Goal: Navigation & Orientation: Find specific page/section

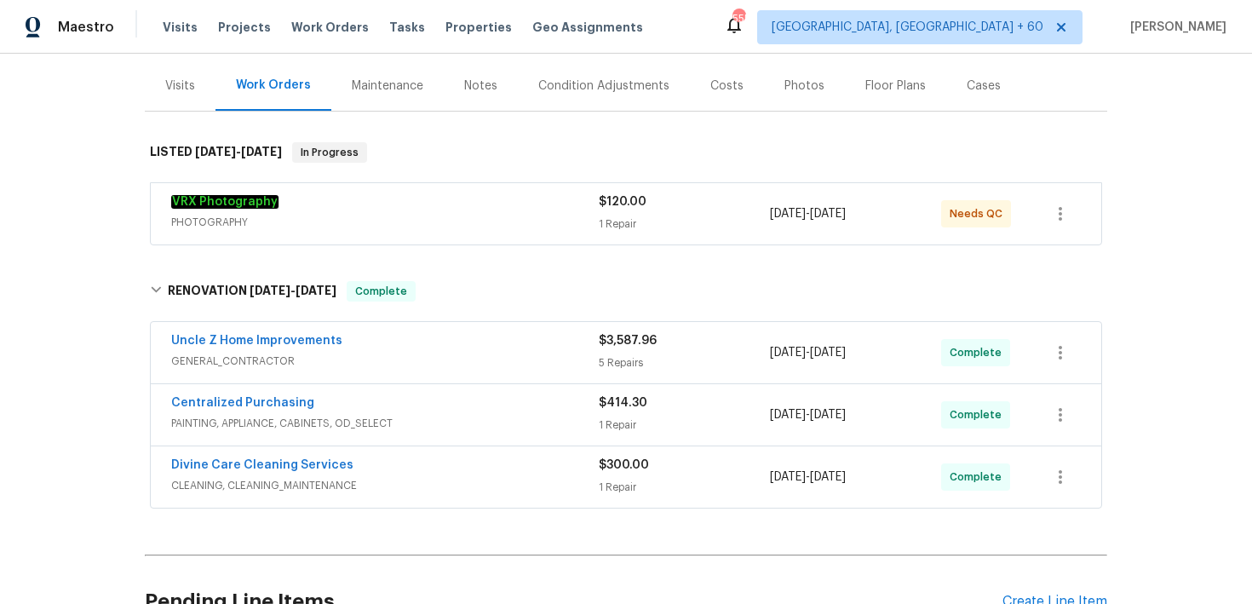
click at [618, 222] on div "1 Repair" at bounding box center [684, 223] width 171 height 17
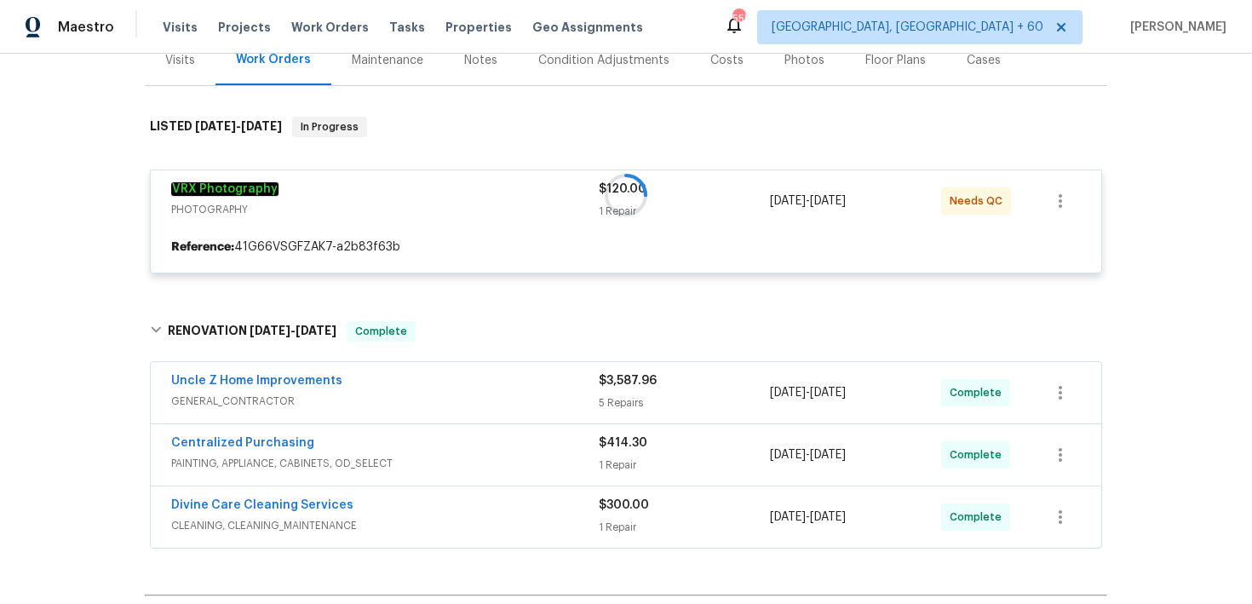
scroll to position [227, 0]
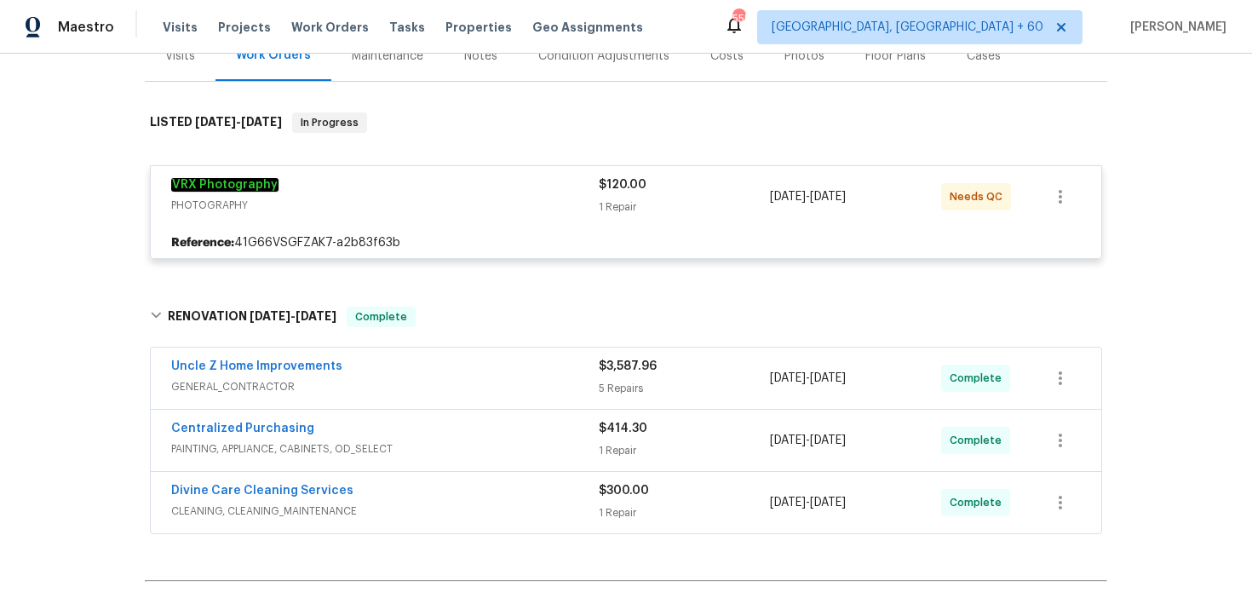
click at [616, 393] on div "5 Repairs" at bounding box center [684, 388] width 171 height 17
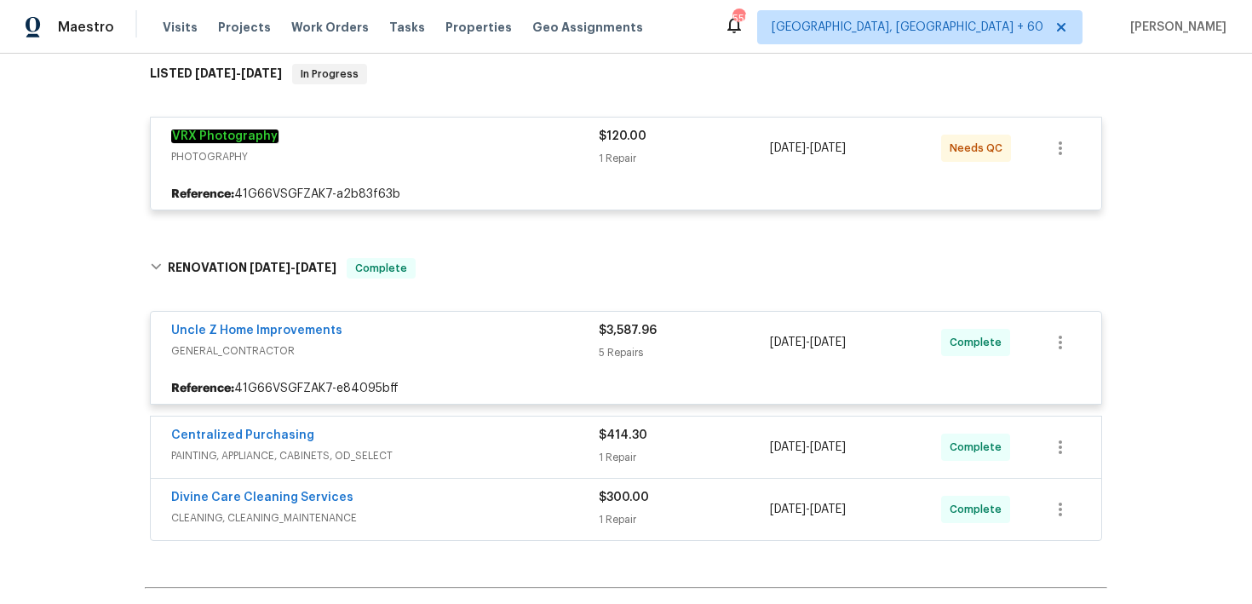
scroll to position [245, 0]
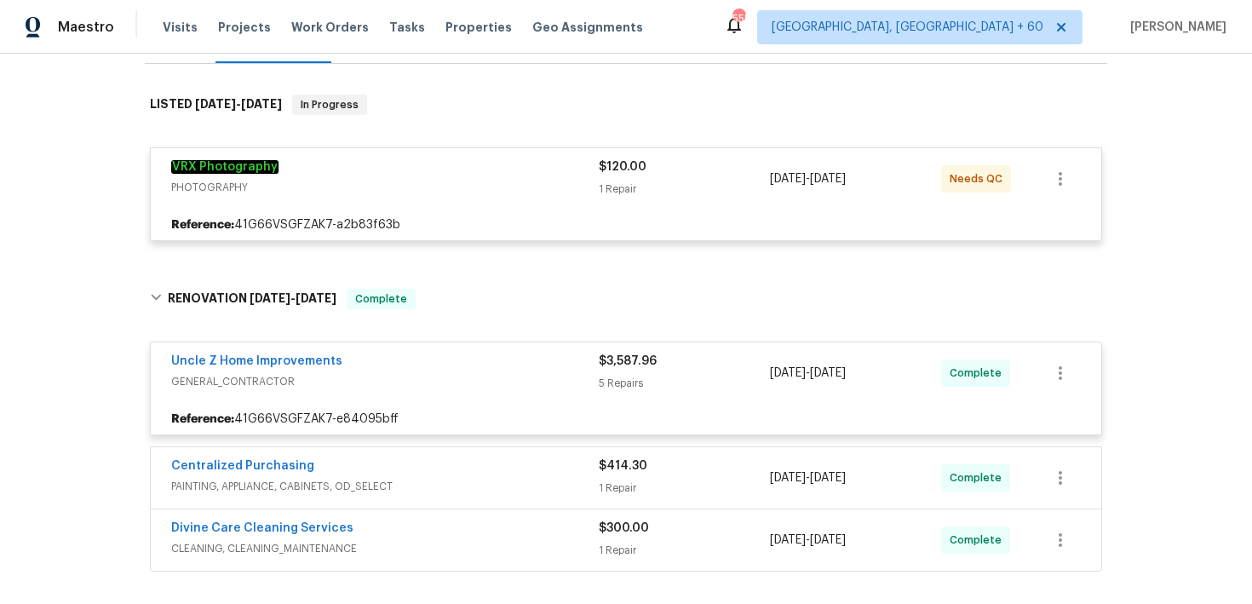
click at [608, 384] on div "5 Repairs" at bounding box center [684, 383] width 171 height 17
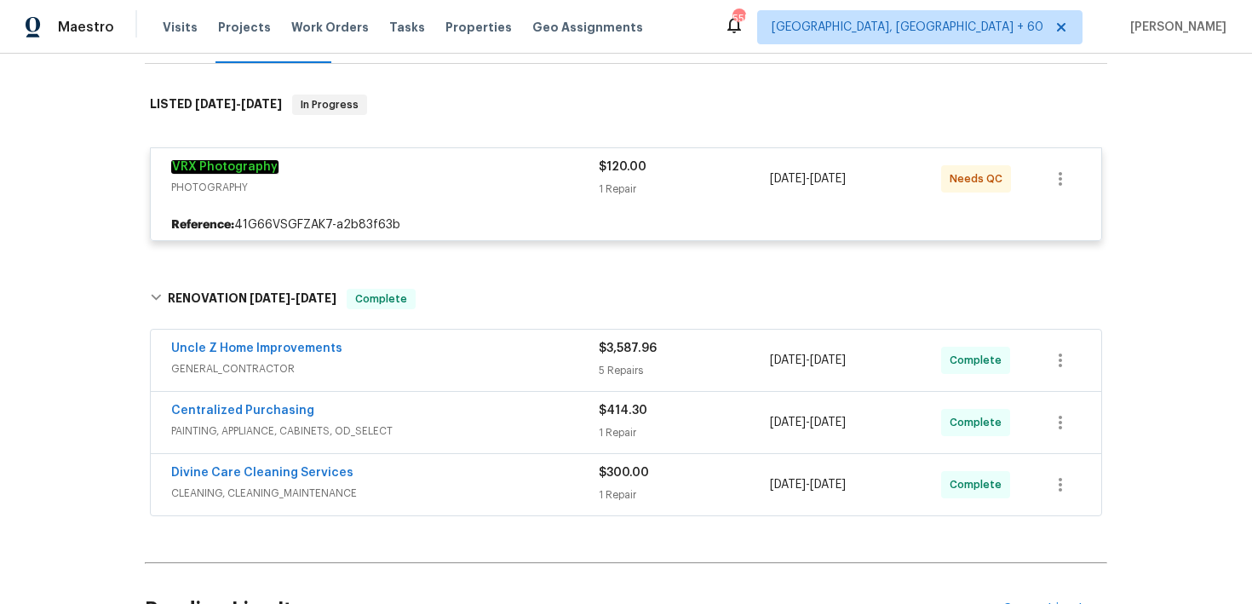
click at [608, 384] on div "Uncle Z Home Improvements GENERAL_CONTRACTOR $3,587.96 5 Repairs [DATE] - [DATE…" at bounding box center [626, 360] width 951 height 61
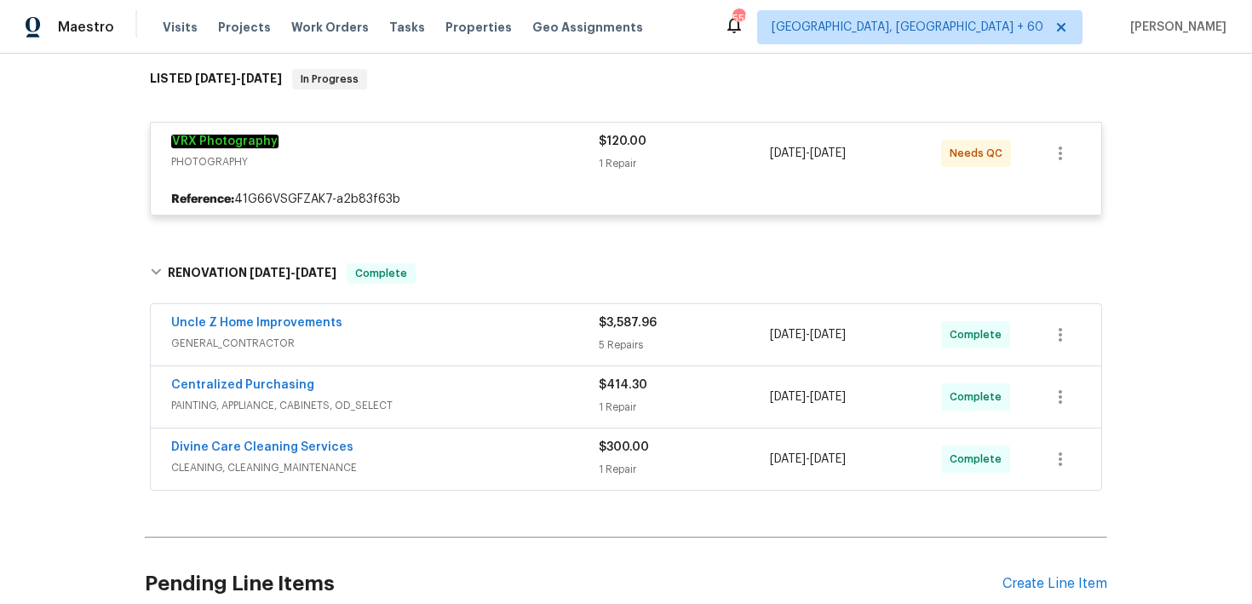
click at [615, 328] on span "$3,587.96" at bounding box center [628, 323] width 58 height 12
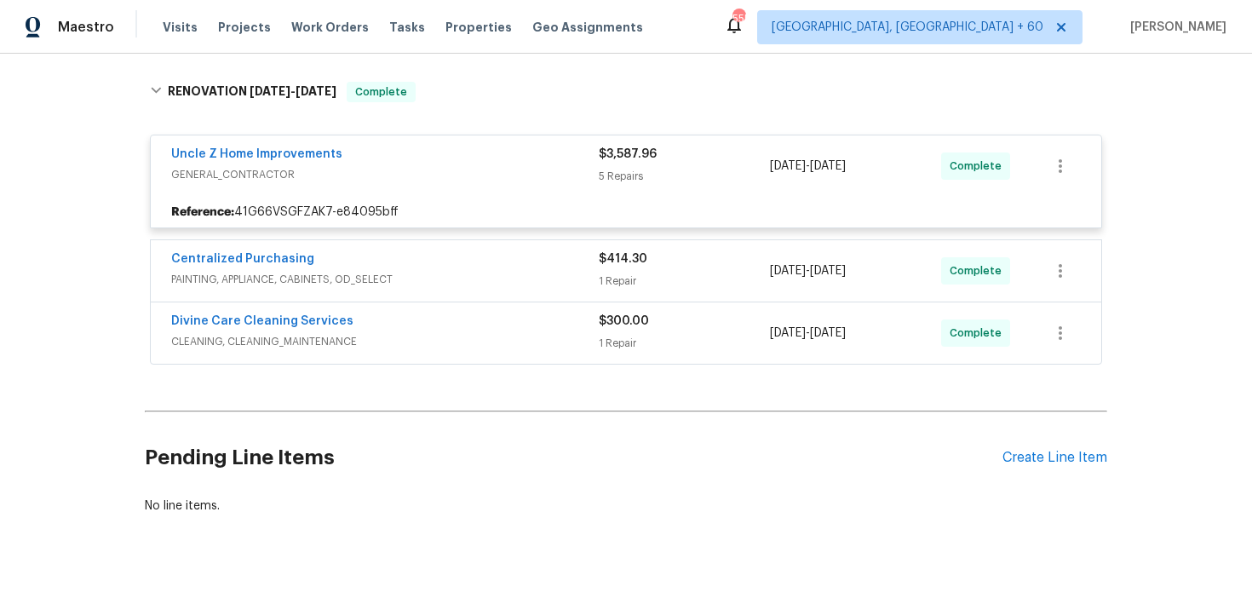
scroll to position [473, 0]
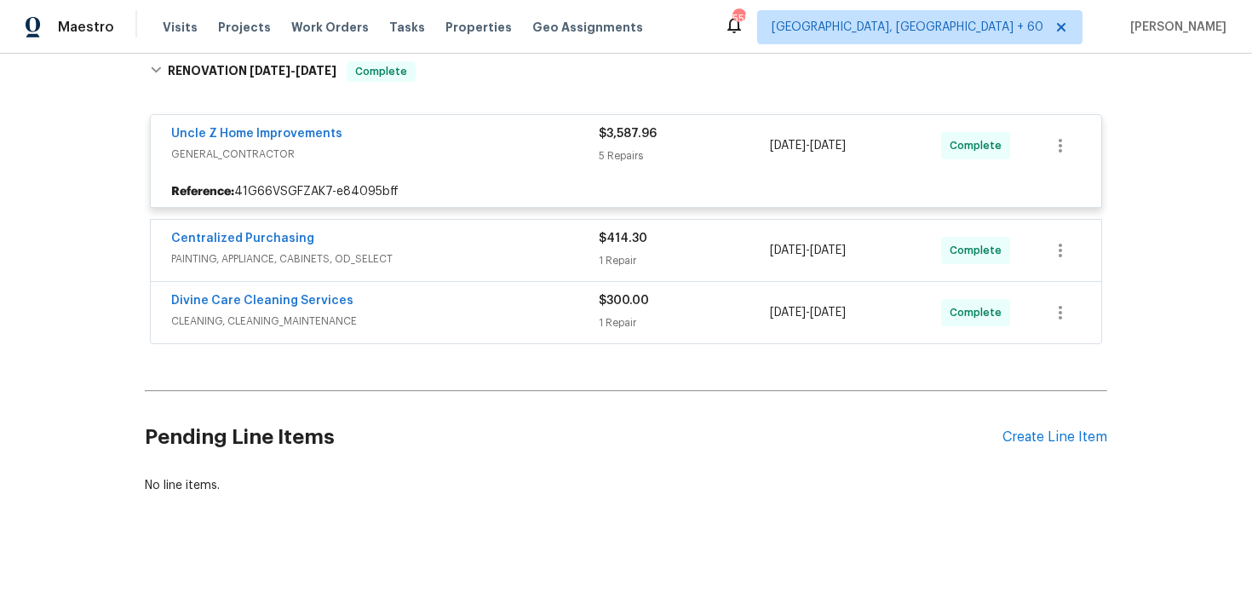
click at [622, 152] on div "5 Repairs" at bounding box center [684, 155] width 171 height 17
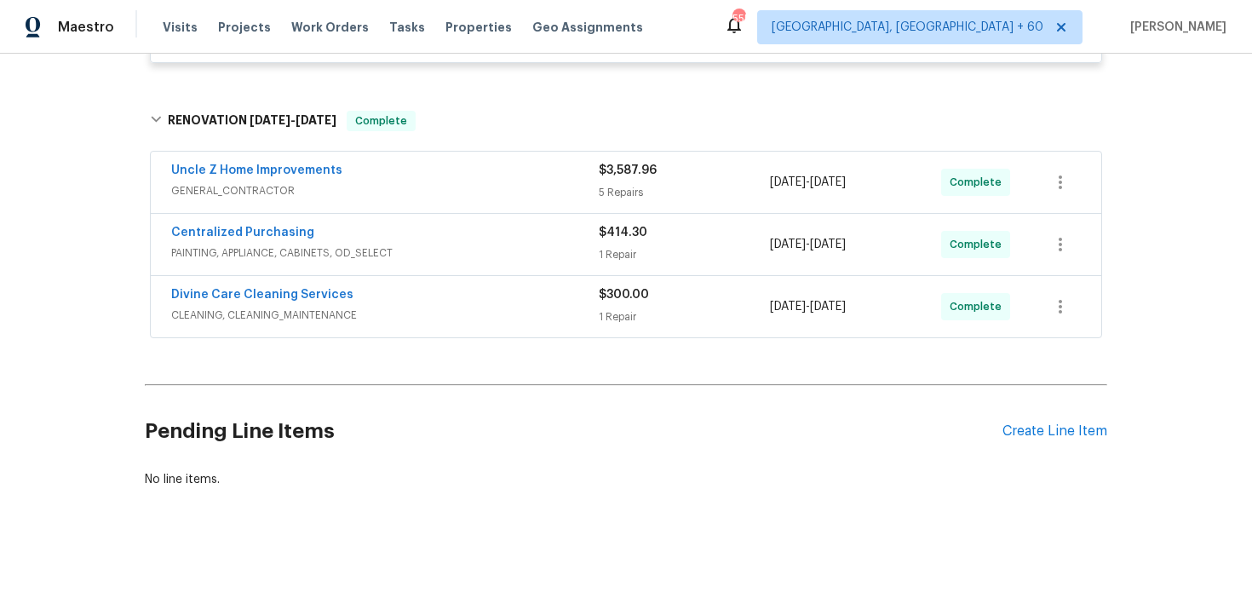
click at [610, 184] on div "5 Repairs" at bounding box center [684, 192] width 171 height 17
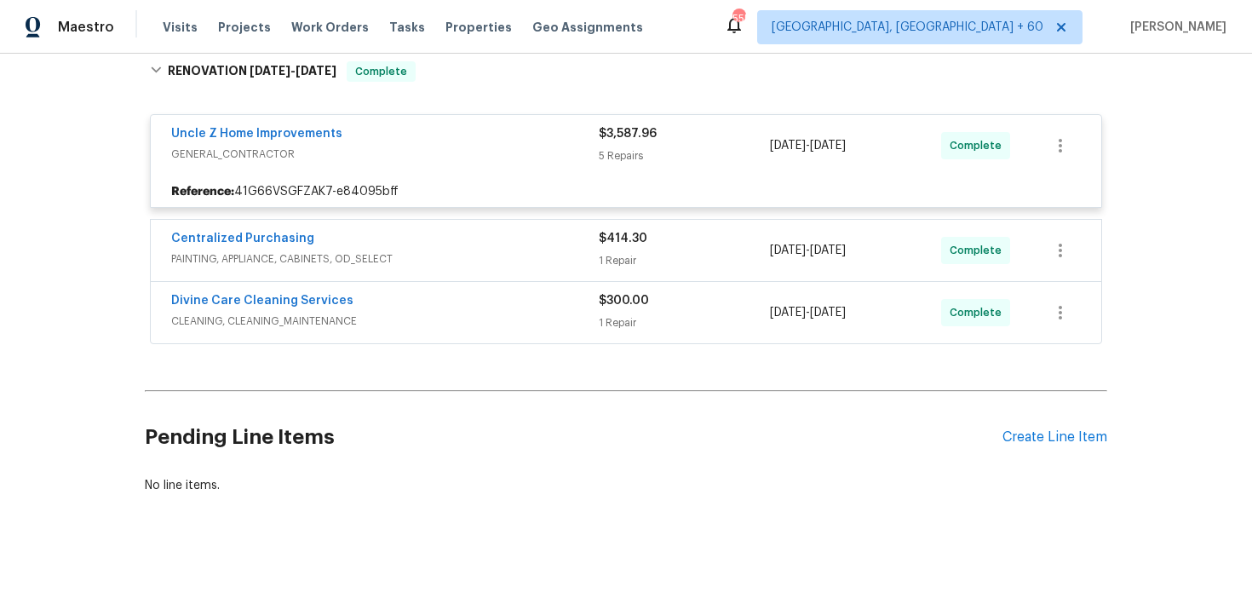
click at [608, 273] on div "Centralized Purchasing PAINTING, APPLIANCE, CABINETS, OD_SELECT $414.30 1 Repai…" at bounding box center [626, 250] width 951 height 61
click at [613, 258] on div "1 Repair" at bounding box center [684, 260] width 171 height 17
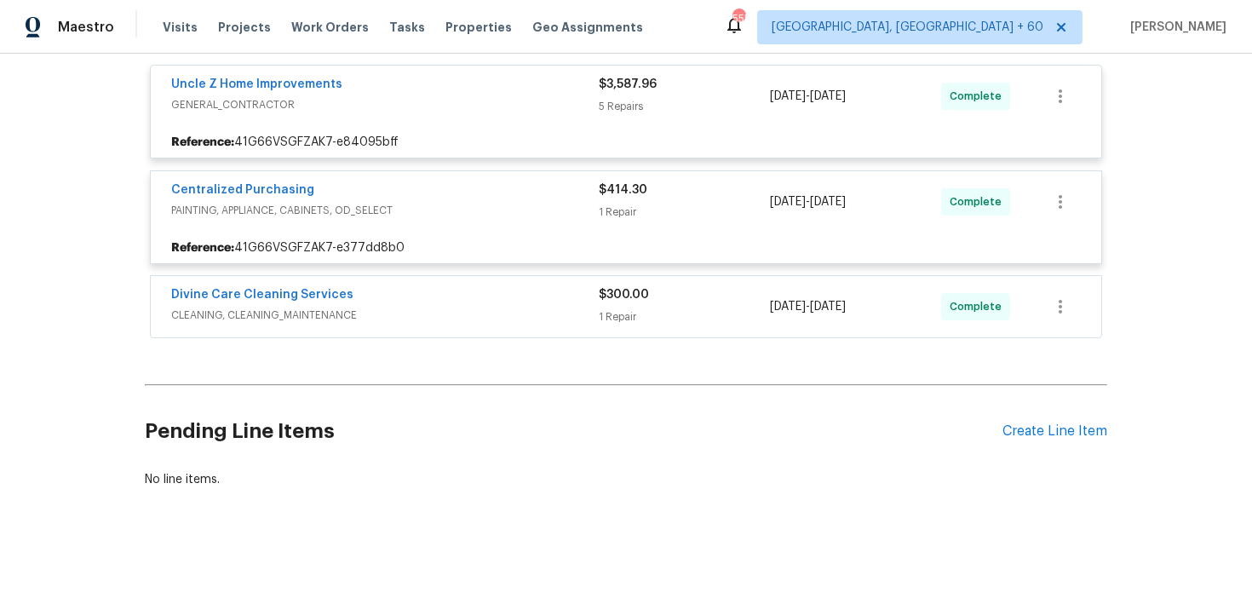
scroll to position [522, 0]
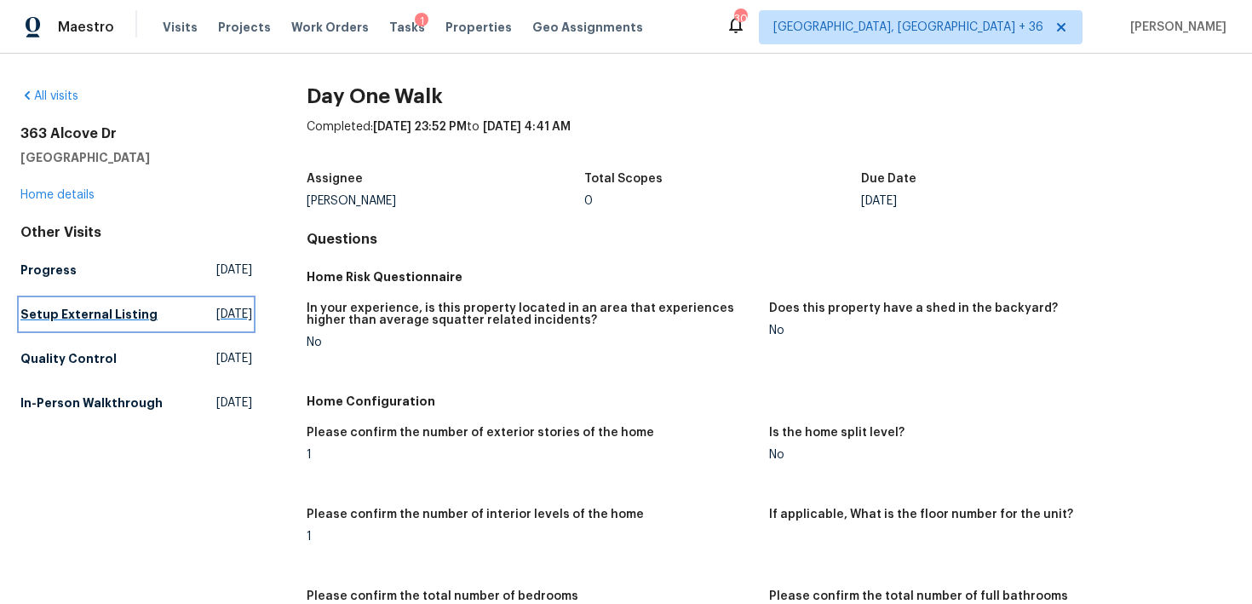
click at [50, 315] on h5 "Setup External Listing" at bounding box center [88, 314] width 137 height 17
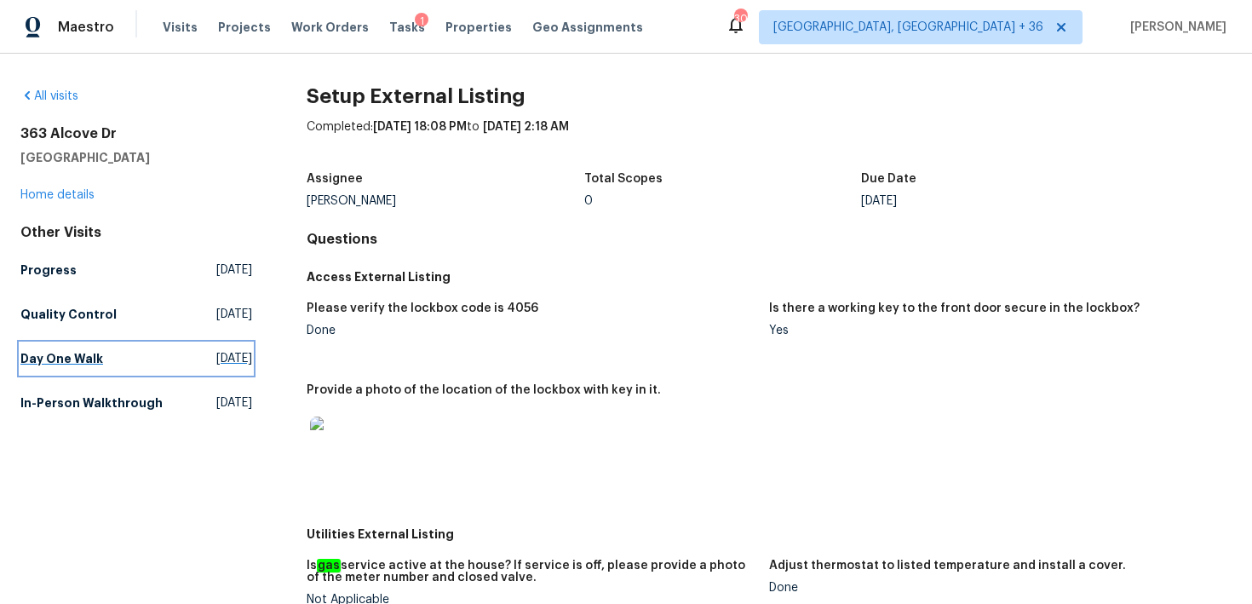
click at [38, 351] on h5 "Day One Walk" at bounding box center [61, 358] width 83 height 17
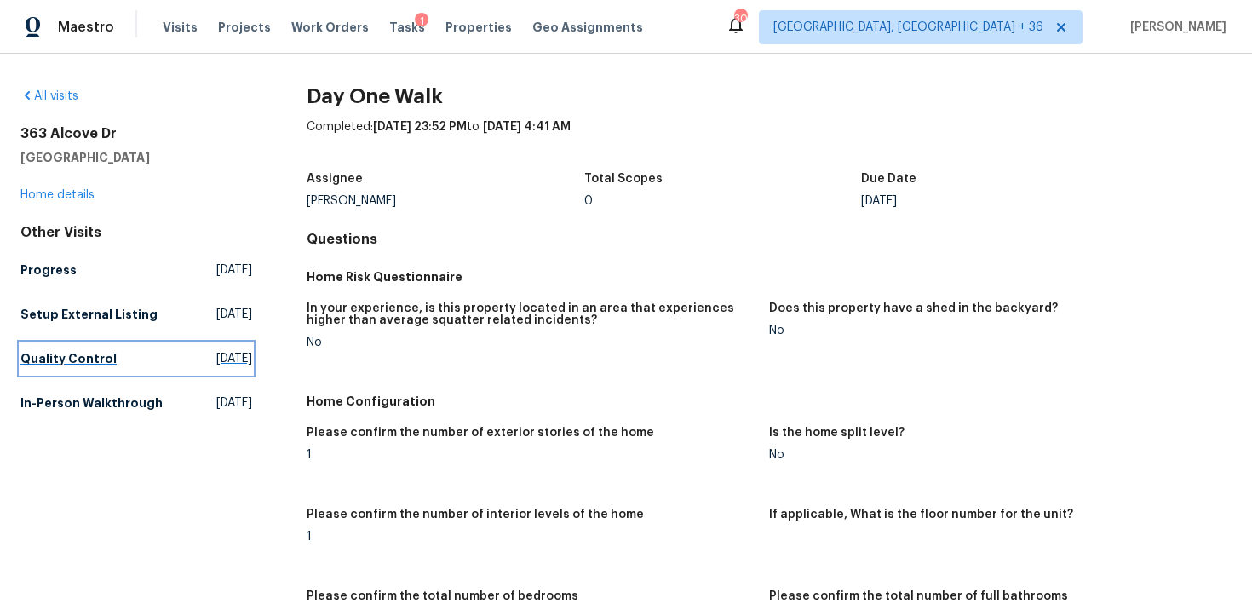
click at [52, 356] on h5 "Quality Control" at bounding box center [68, 358] width 96 height 17
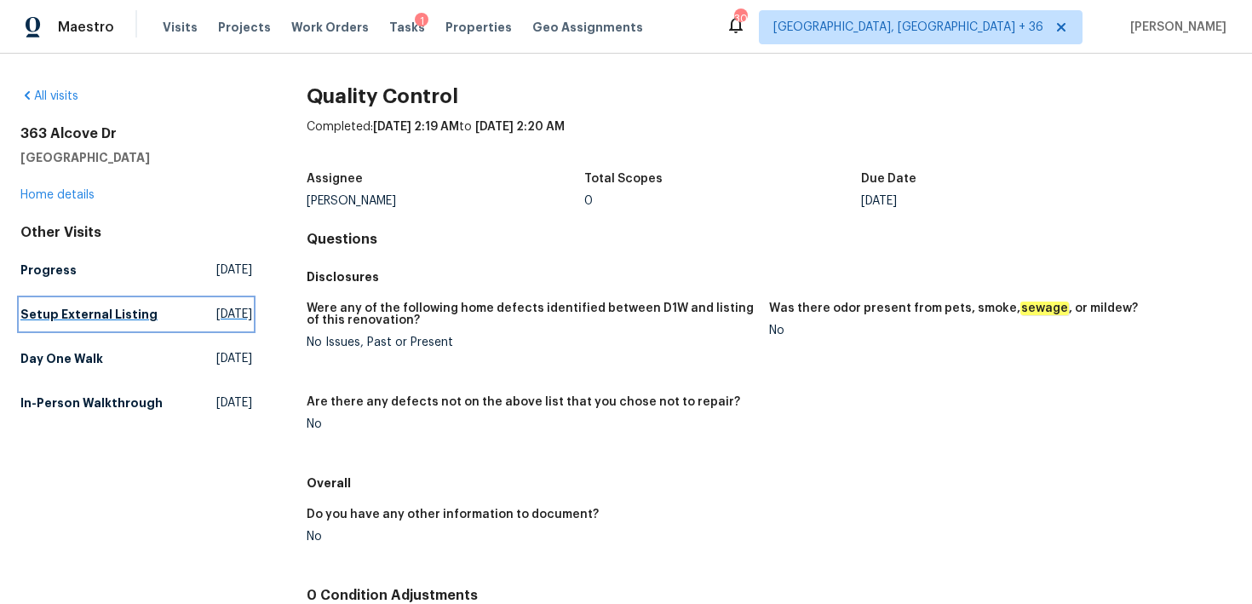
click at [79, 313] on h5 "Setup External Listing" at bounding box center [88, 314] width 137 height 17
